Goal: Navigation & Orientation: Understand site structure

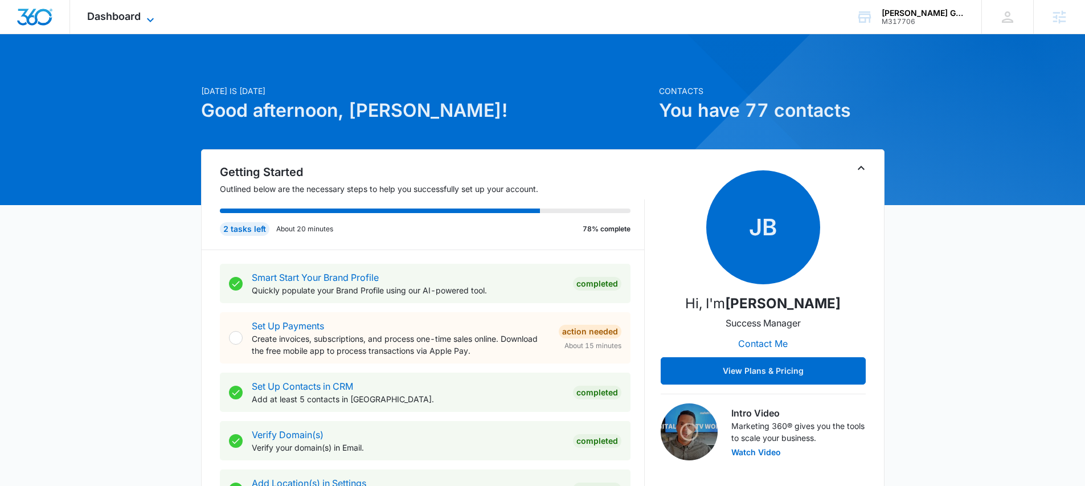
click at [124, 20] on span "Dashboard" at bounding box center [114, 16] width 54 height 12
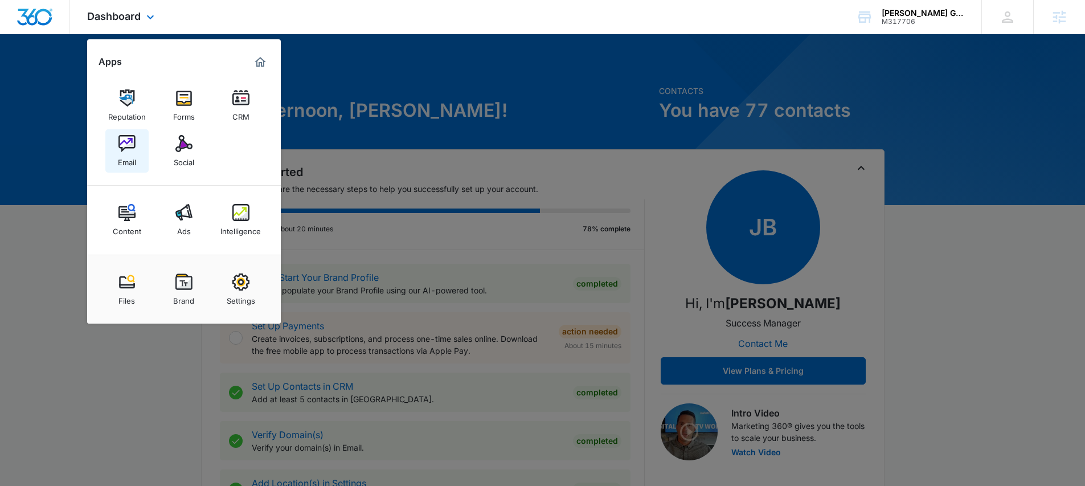
click at [122, 141] on img at bounding box center [126, 143] width 17 height 17
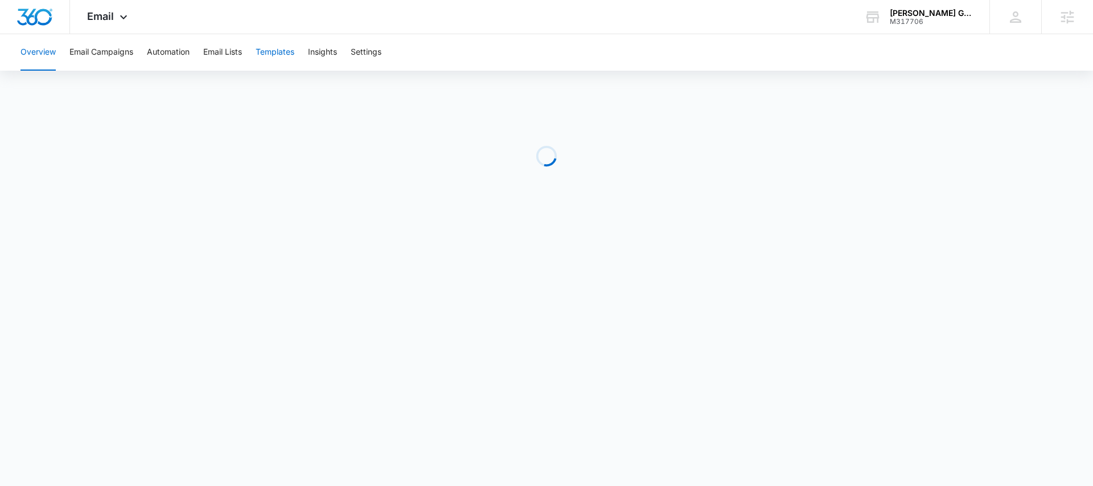
click at [277, 55] on button "Templates" at bounding box center [275, 52] width 39 height 36
click at [173, 53] on button "Automation" at bounding box center [168, 52] width 43 height 36
click at [105, 17] on span "Email" at bounding box center [100, 16] width 27 height 12
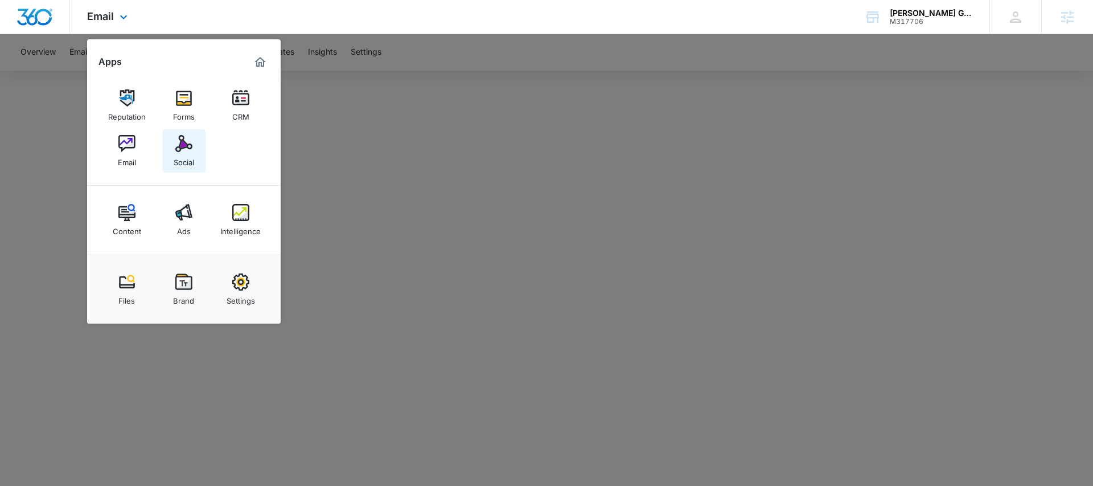
click at [184, 146] on img at bounding box center [183, 143] width 17 height 17
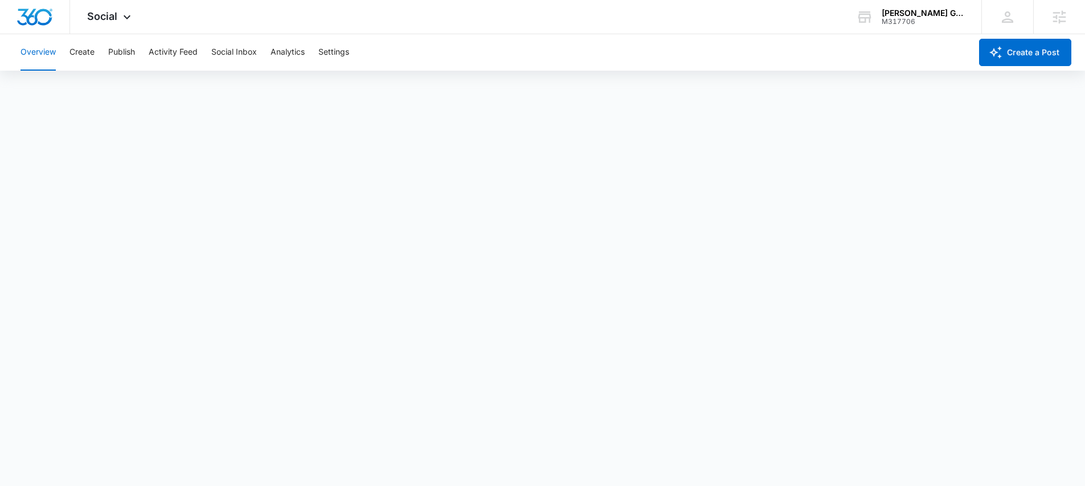
scroll to position [3, 0]
click at [127, 53] on button "Publish" at bounding box center [121, 52] width 27 height 36
click at [85, 52] on button "Create" at bounding box center [81, 52] width 25 height 36
click at [115, 90] on button "Approvals" at bounding box center [111, 87] width 38 height 32
